Goal: Task Accomplishment & Management: Use online tool/utility

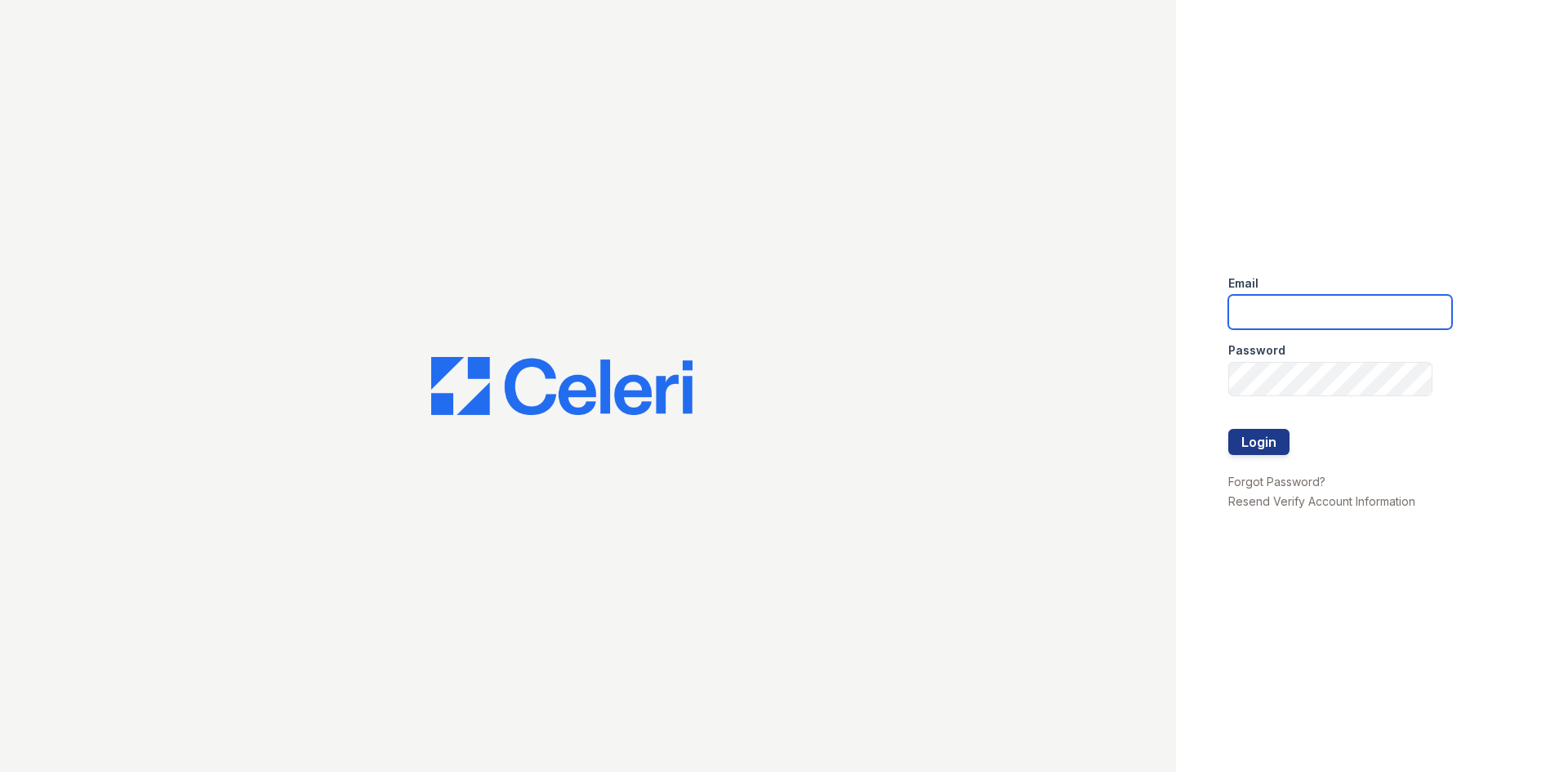
click at [1320, 307] on input "email" at bounding box center [1340, 312] width 224 height 34
type input "[EMAIL_ADDRESS][PERSON_NAME][DOMAIN_NAME]"
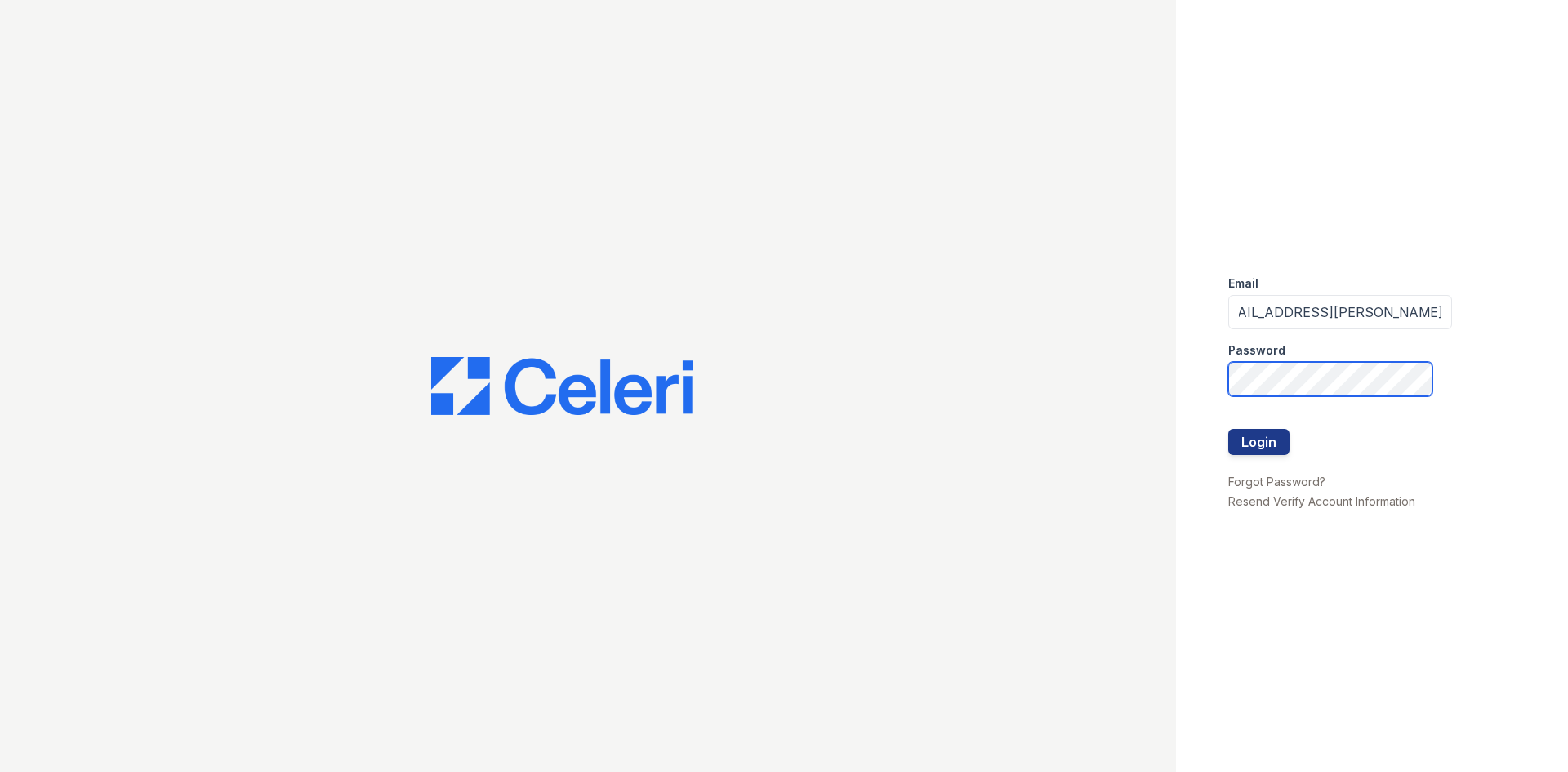
scroll to position [0, 0]
click at [1267, 433] on button "Login" at bounding box center [1258, 442] width 61 height 26
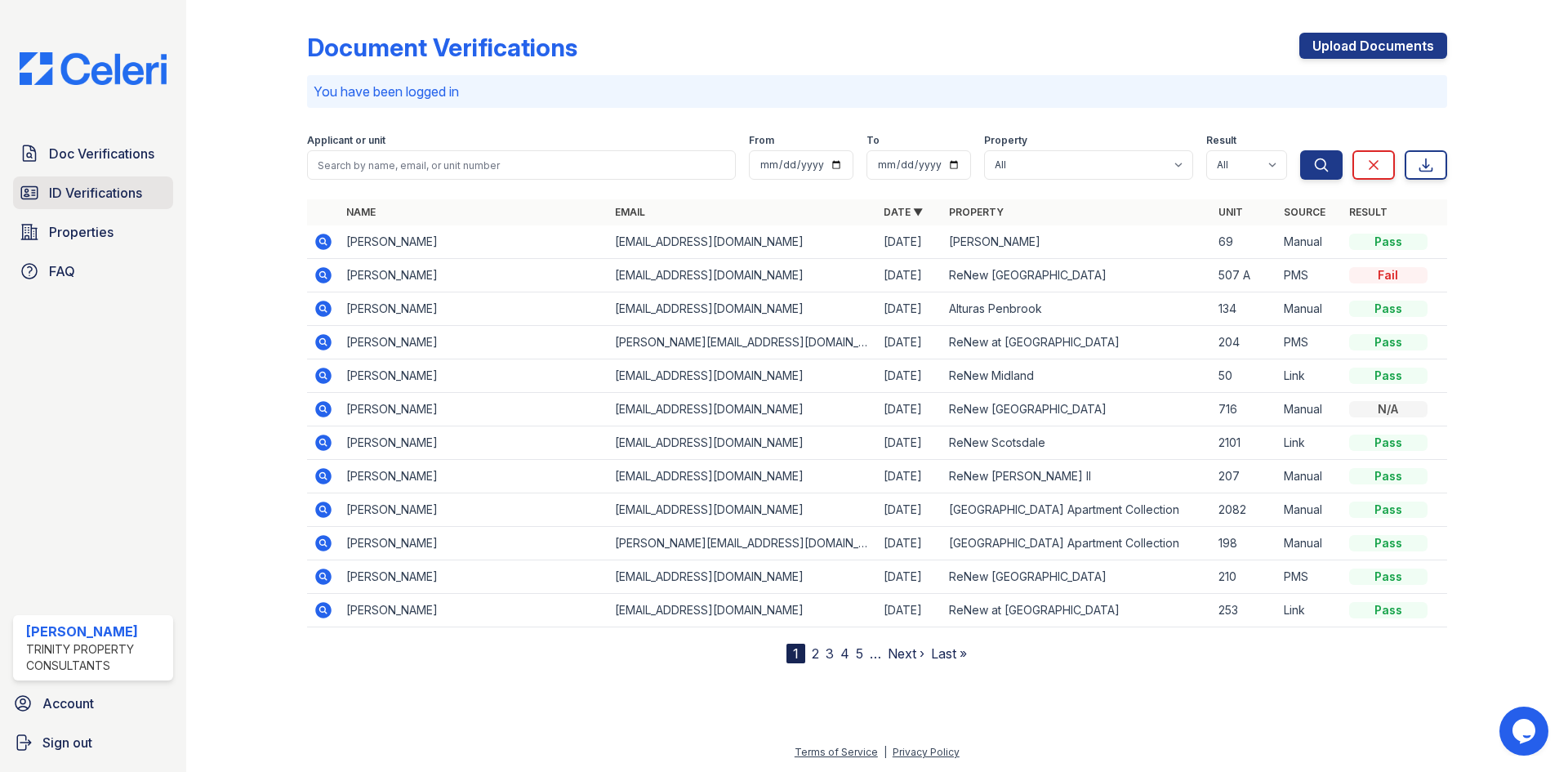
click at [62, 181] on link "ID Verifications" at bounding box center [92, 192] width 160 height 33
